Goal: Task Accomplishment & Management: Use online tool/utility

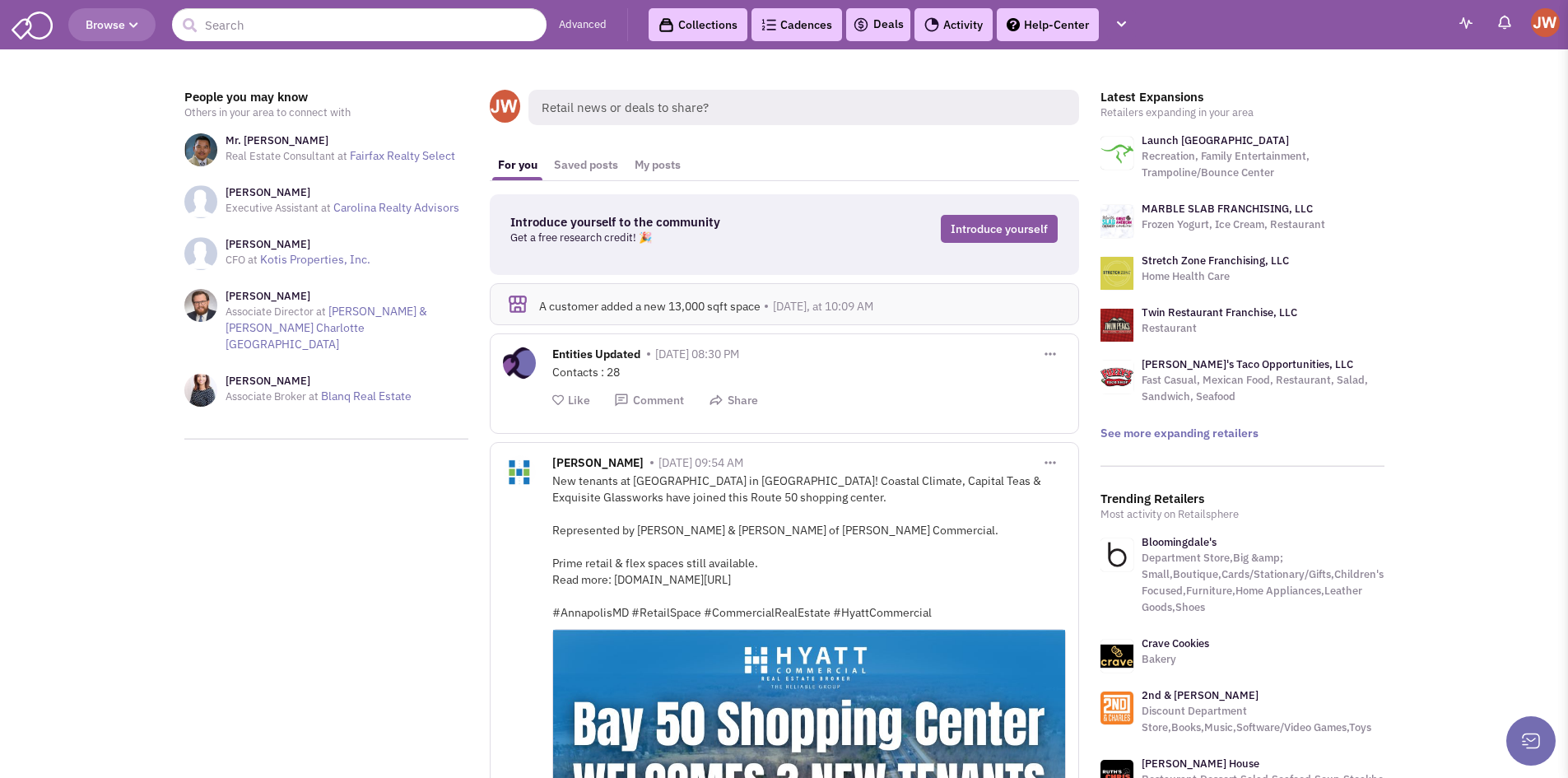
click at [1463, 22] on img at bounding box center [1465, 22] width 13 height 12
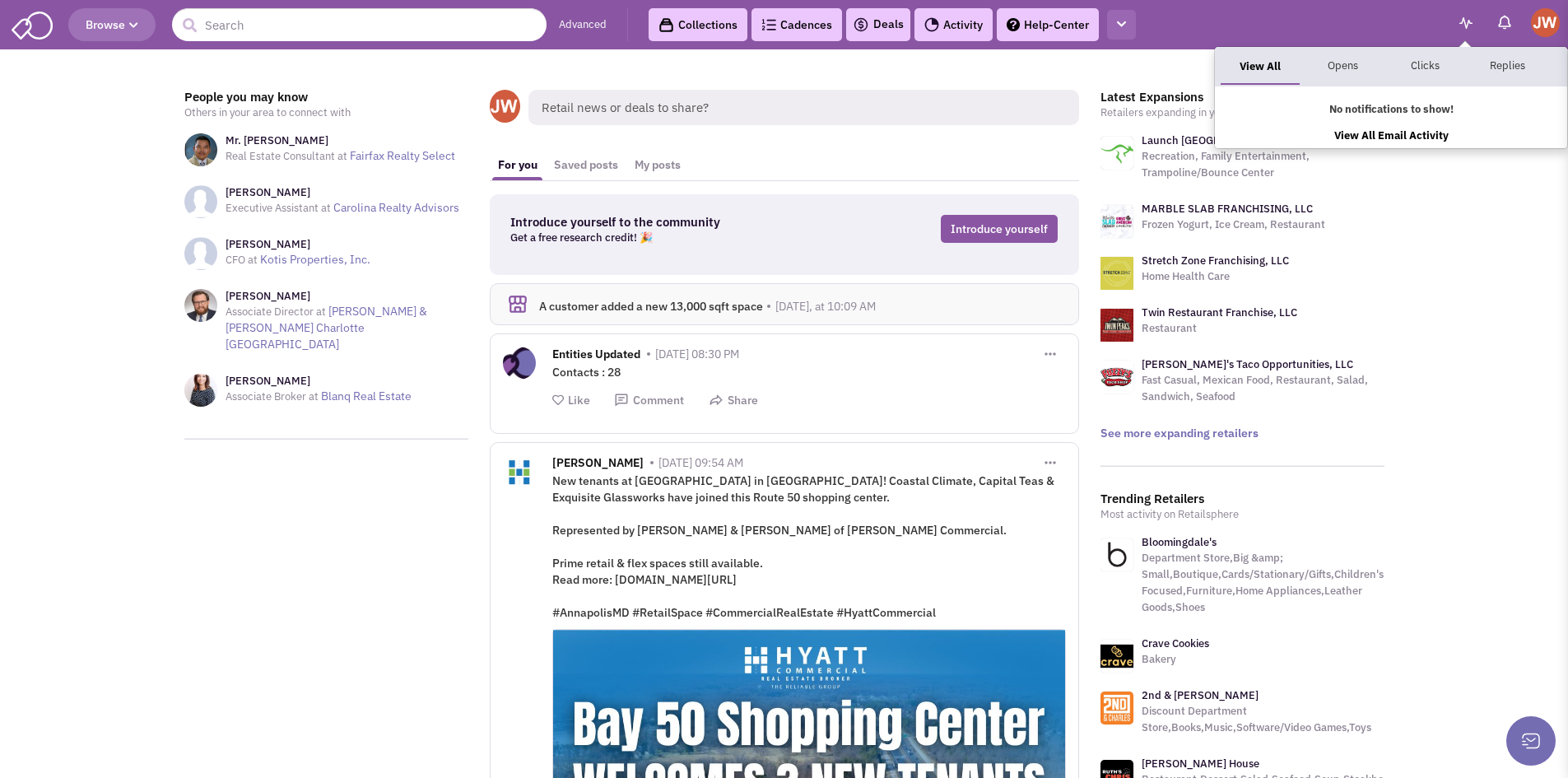
click at [1126, 26] on icon "button" at bounding box center [1121, 24] width 9 height 11
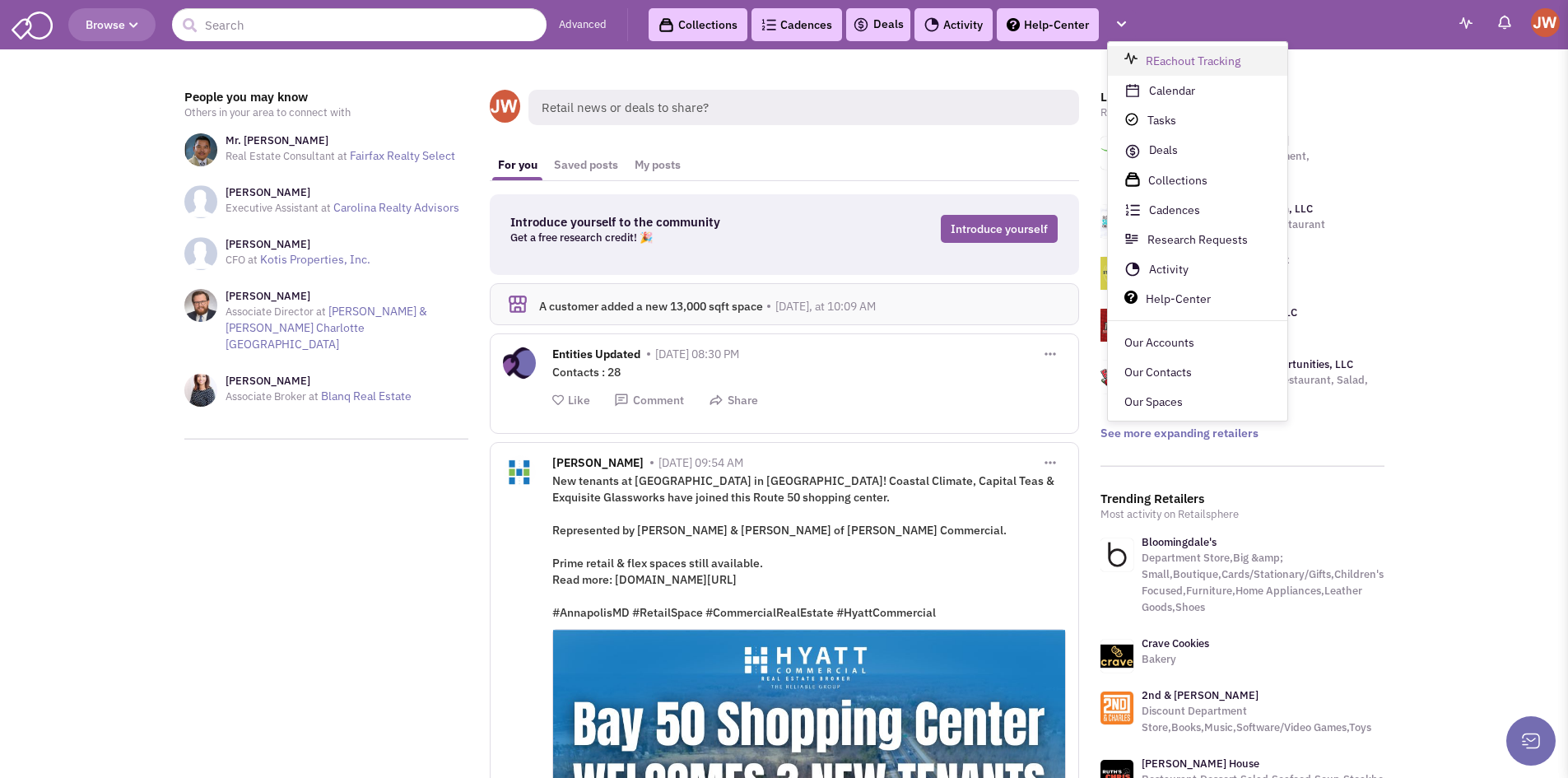
click at [1160, 51] on link "REachout Tracking" at bounding box center [1197, 61] width 179 height 29
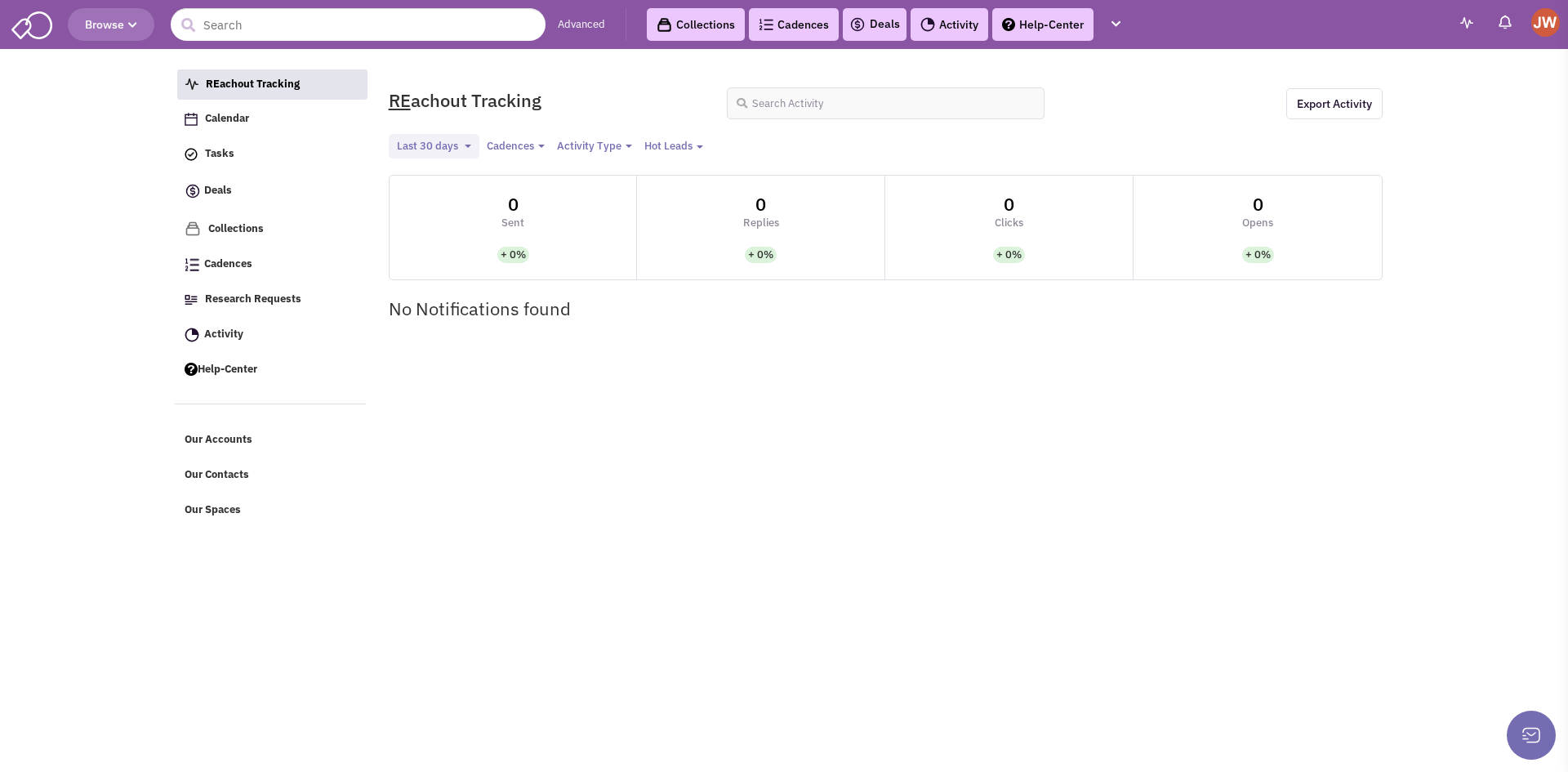
select select
click at [1547, 22] on img at bounding box center [1545, 22] width 28 height 28
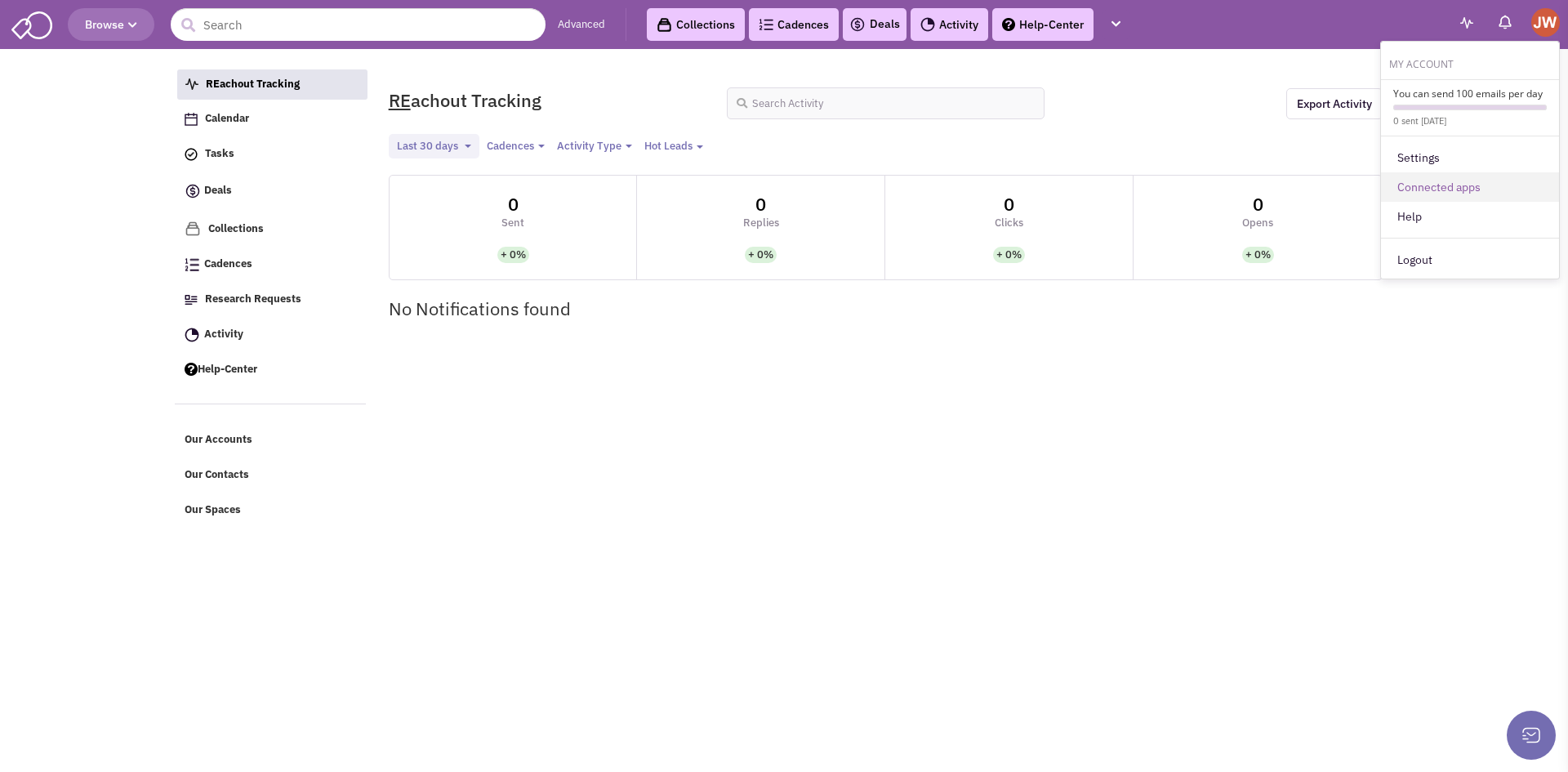
click at [1441, 189] on link "Connected apps" at bounding box center [1469, 187] width 178 height 29
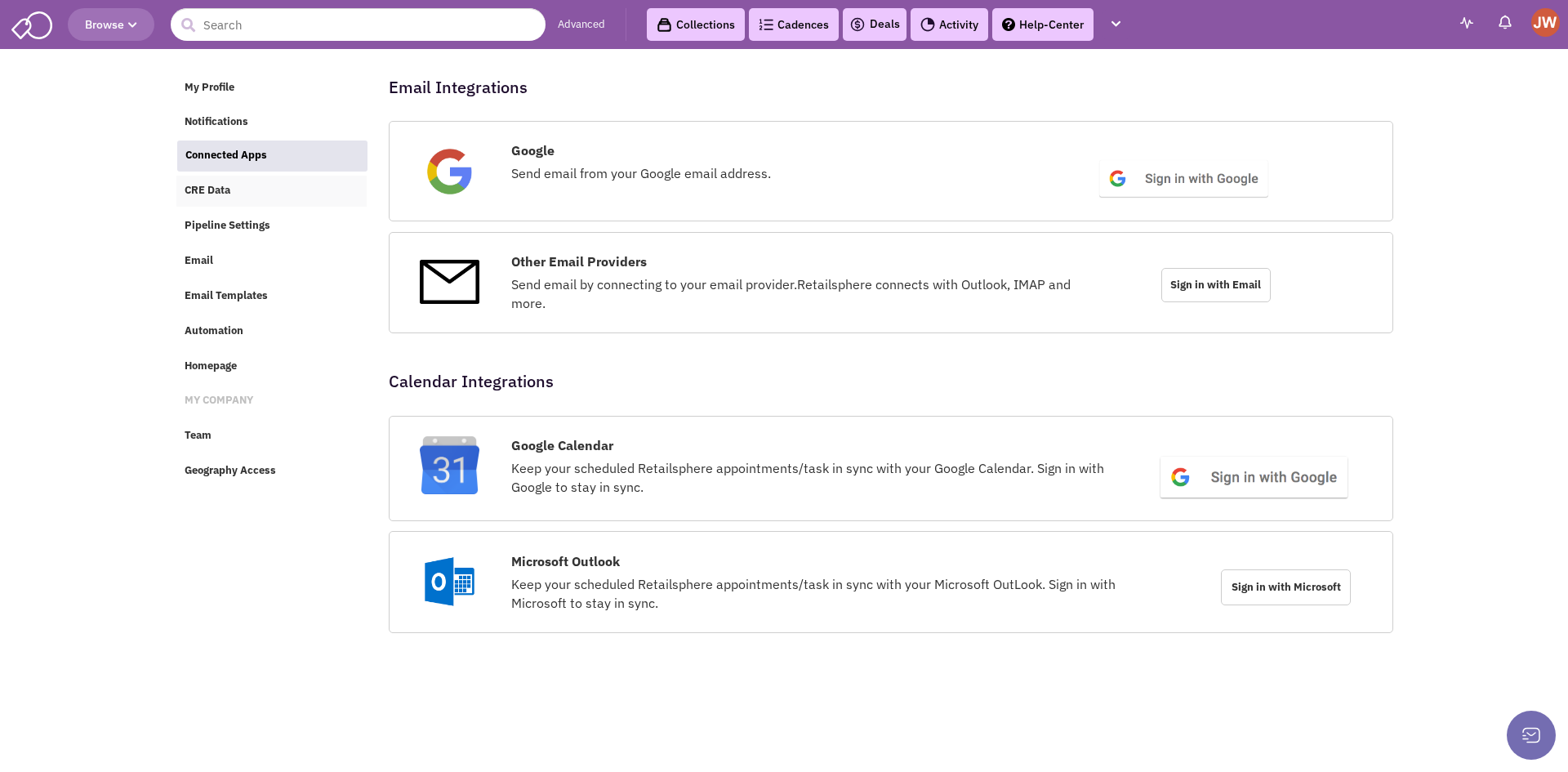
click at [212, 188] on span "CRE Data" at bounding box center [208, 191] width 46 height 14
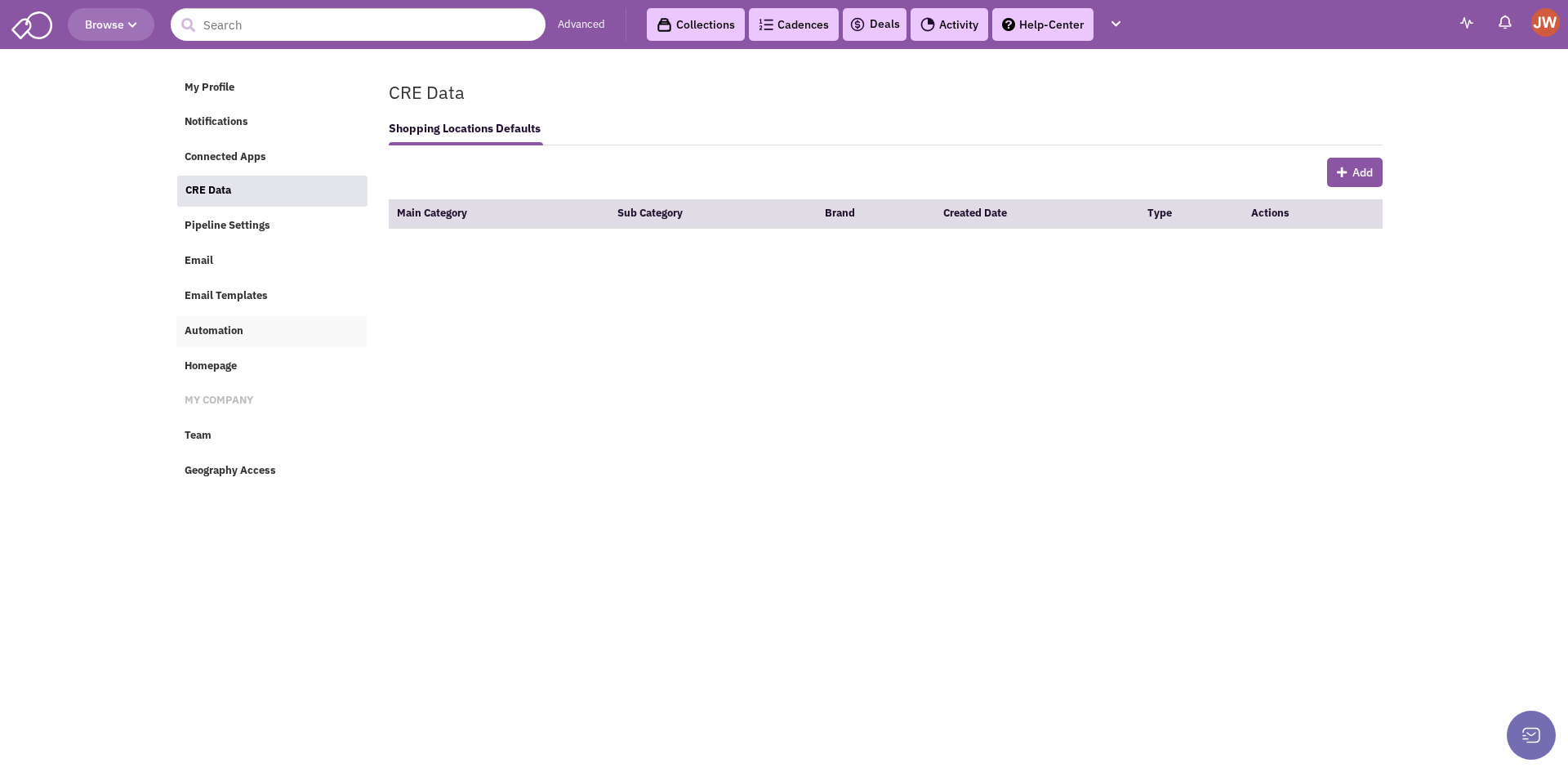
click at [211, 333] on span "Automation" at bounding box center [214, 330] width 58 height 14
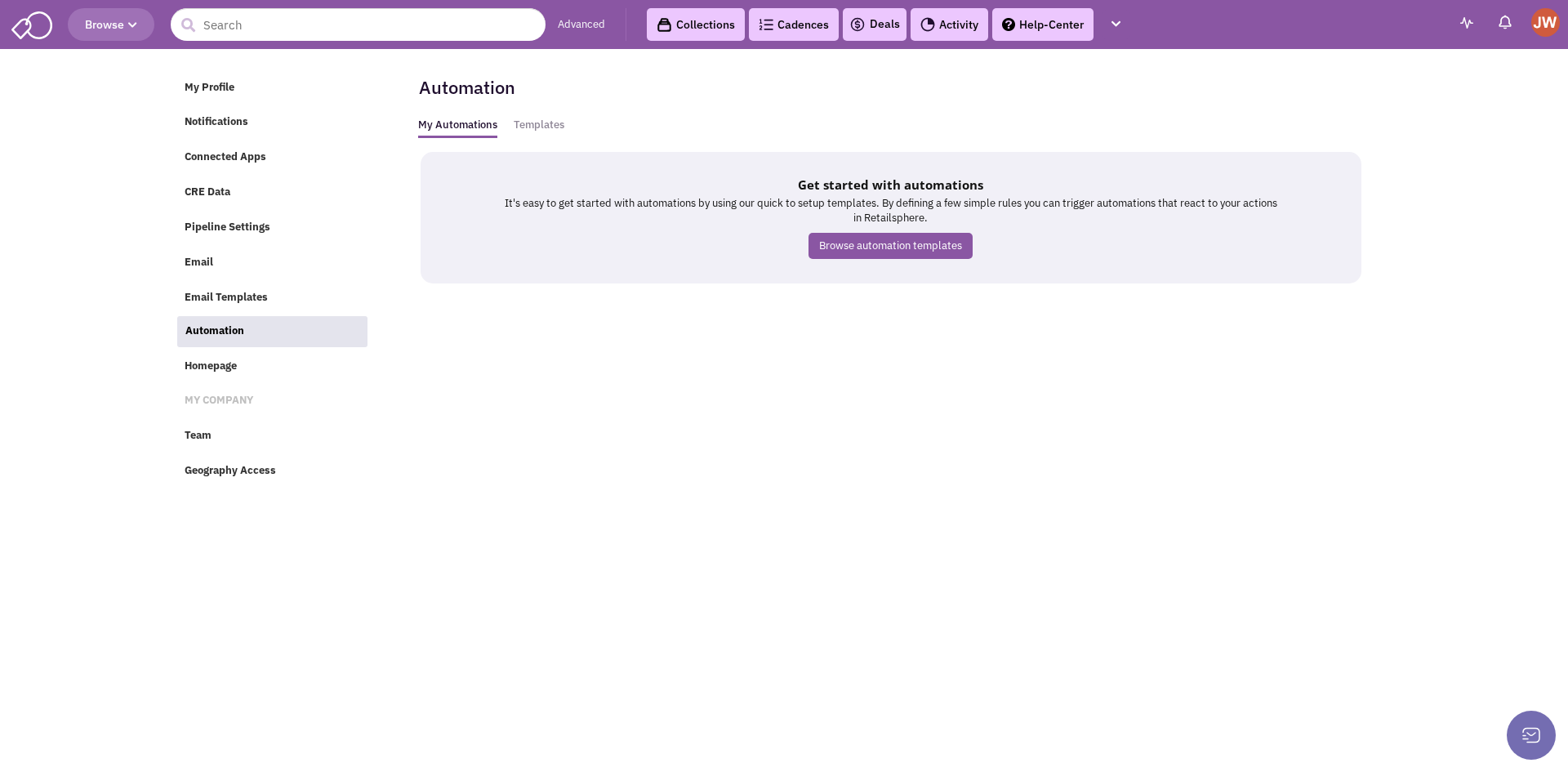
click at [867, 244] on link "Browse automation templates" at bounding box center [889, 246] width 164 height 27
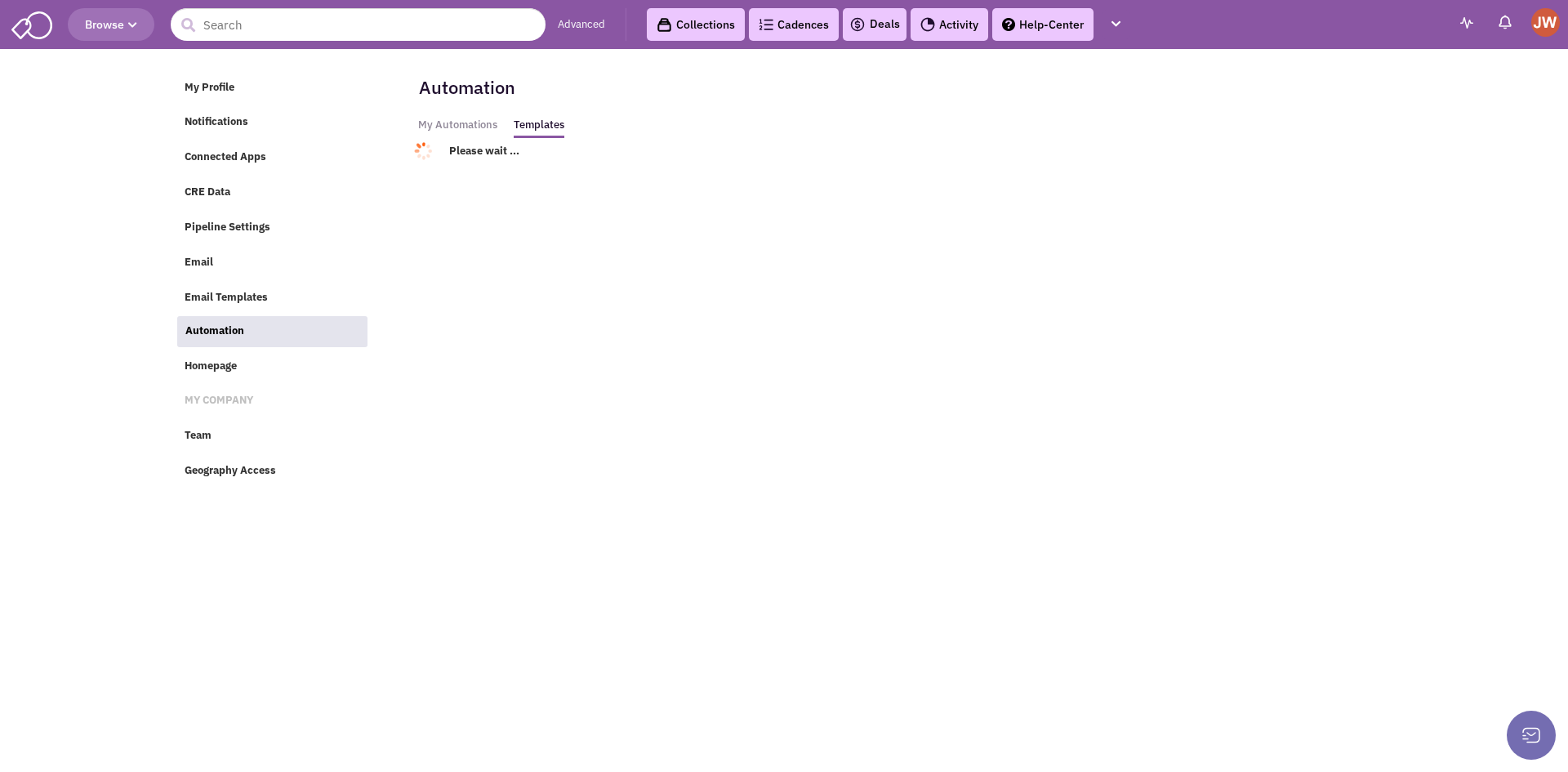
select select
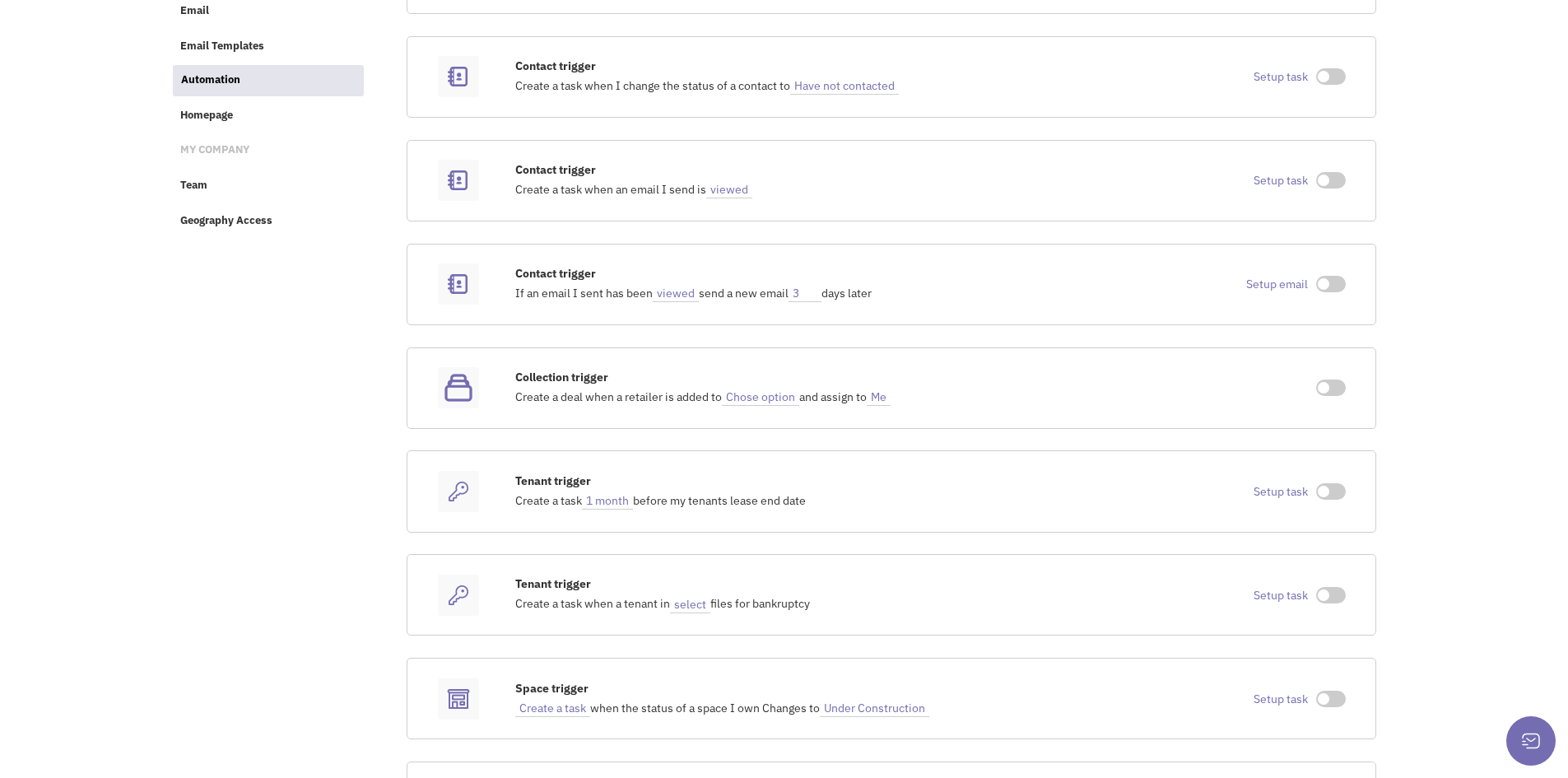
scroll to position [227, 0]
